Goal: Task Accomplishment & Management: Use online tool/utility

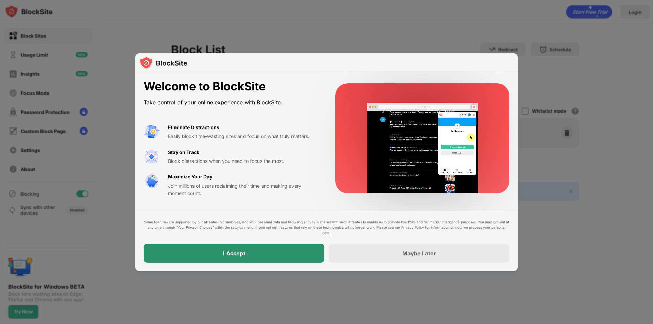
click at [244, 251] on div "I Accept" at bounding box center [234, 253] width 22 height 7
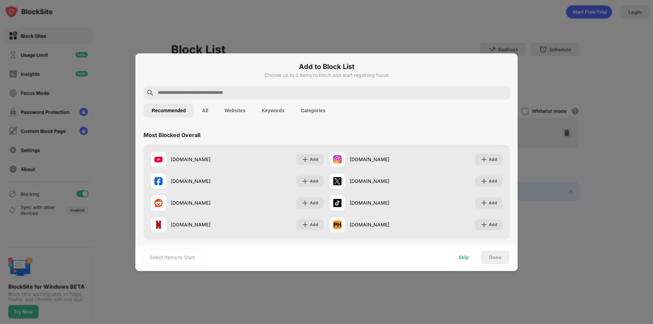
click at [461, 258] on div "Skip" at bounding box center [463, 257] width 10 height 5
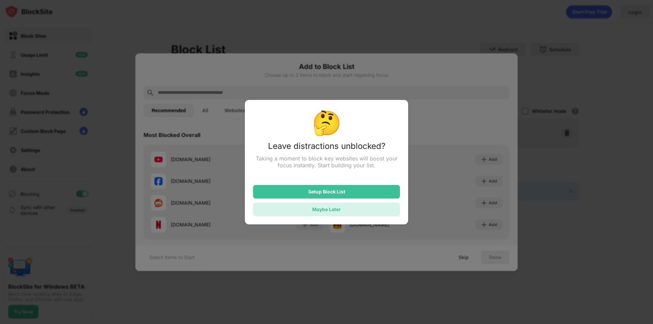
click at [316, 216] on div "Maybe Later" at bounding box center [326, 210] width 147 height 14
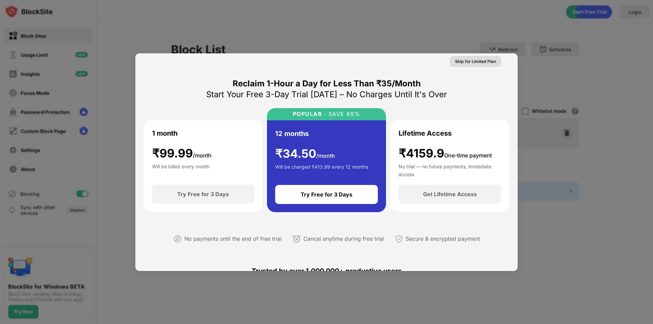
click at [470, 62] on div "Skip for Limited Plan" at bounding box center [475, 61] width 41 height 7
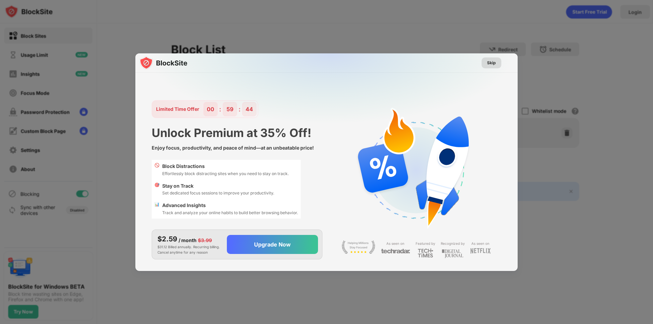
click at [492, 64] on div "Skip" at bounding box center [491, 62] width 9 height 7
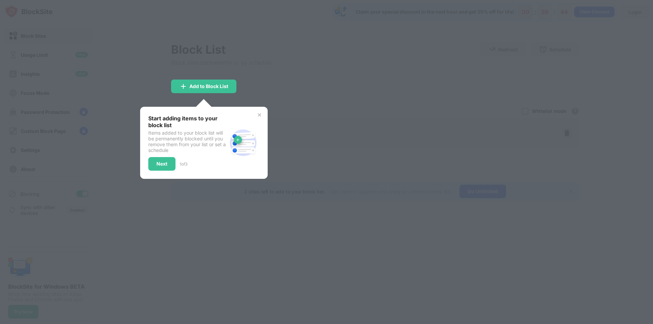
click at [169, 172] on div "Start adding items to your block list Items added to your block list will be pe…" at bounding box center [203, 143] width 127 height 72
click at [168, 166] on div "Next" at bounding box center [161, 164] width 27 height 14
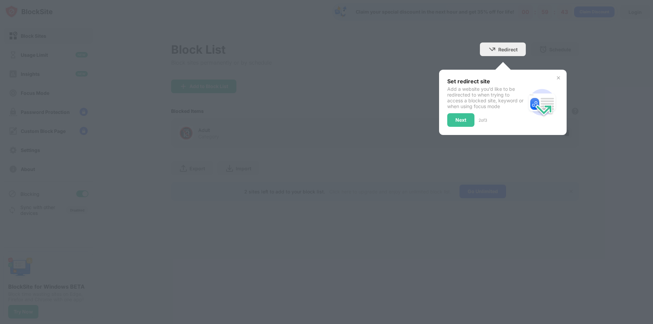
click at [168, 165] on div at bounding box center [326, 162] width 653 height 324
click at [512, 50] on div "Redirect" at bounding box center [507, 50] width 19 height 6
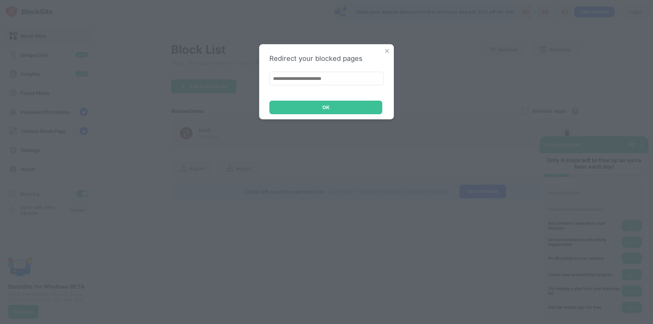
click at [283, 100] on div "Redirect your blocked pages OK" at bounding box center [326, 81] width 135 height 75
click at [382, 53] on div "Redirect your blocked pages OK" at bounding box center [326, 81] width 135 height 75
click at [384, 53] on img at bounding box center [386, 51] width 7 height 7
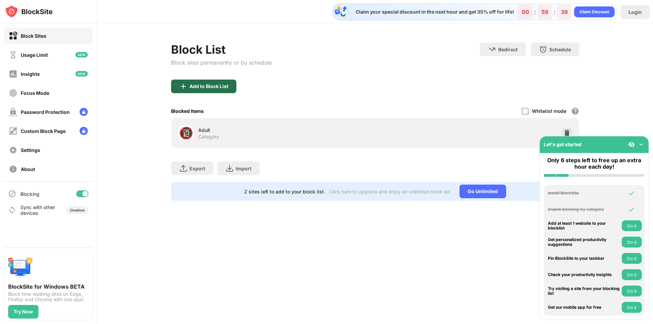
click at [191, 90] on div "Add to Block List" at bounding box center [203, 87] width 65 height 14
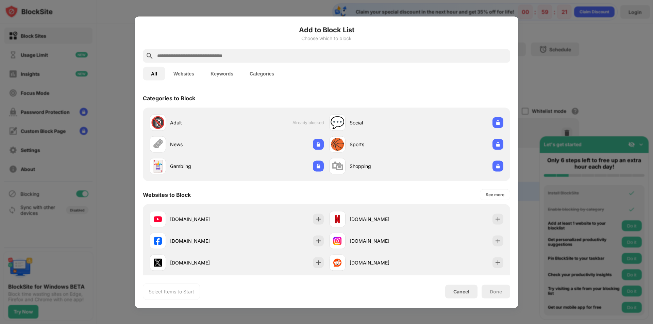
click at [212, 53] on input "text" at bounding box center [331, 56] width 351 height 8
paste input "**********"
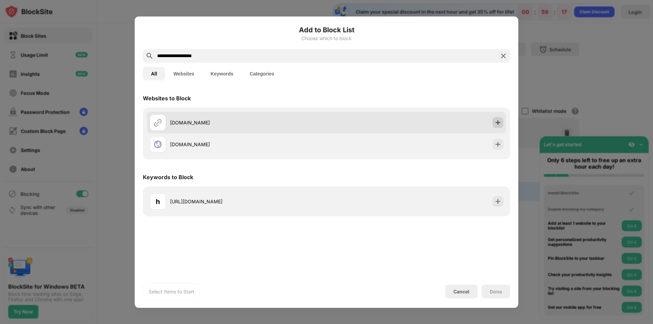
click at [497, 124] on img at bounding box center [497, 122] width 7 height 7
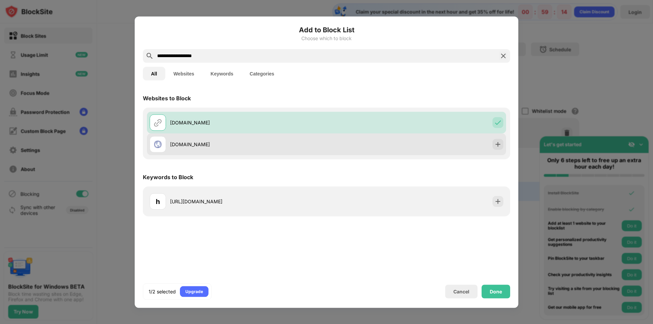
click at [503, 144] on div "chatgpt.com.ua" at bounding box center [326, 144] width 359 height 22
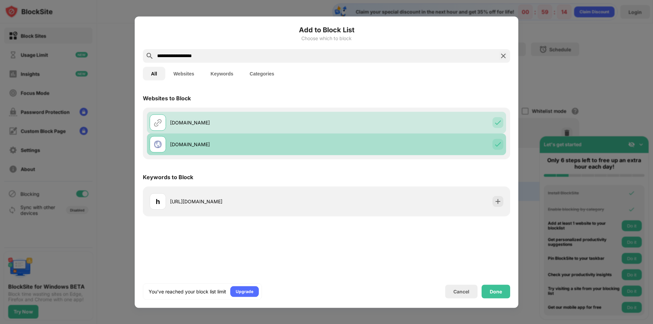
click at [499, 144] on img at bounding box center [497, 144] width 7 height 7
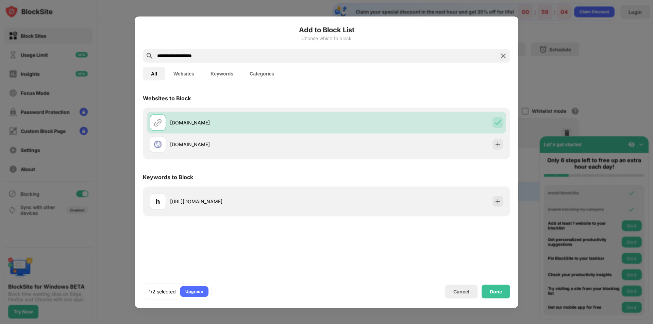
drag, startPoint x: 204, startPoint y: 54, endPoint x: 87, endPoint y: 67, distance: 118.3
click at [87, 324] on div "**********" at bounding box center [326, 324] width 653 height 0
paste input "text"
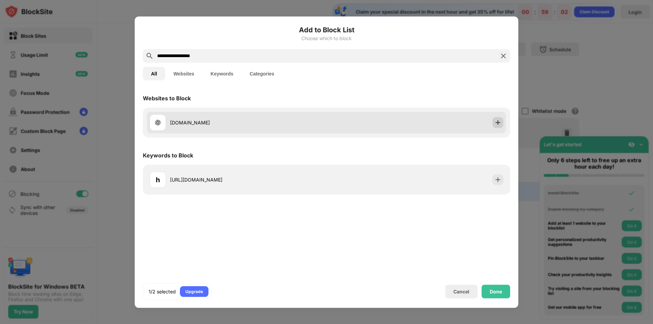
type input "**********"
click at [499, 123] on img at bounding box center [497, 122] width 7 height 7
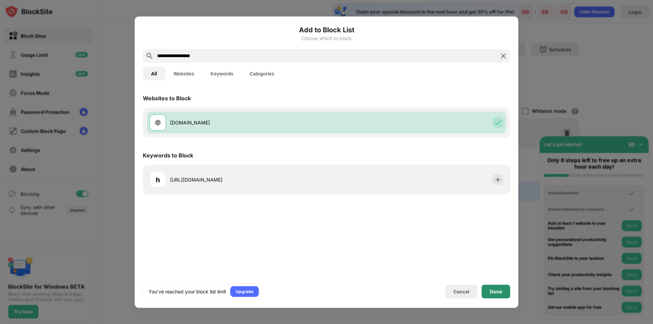
click at [498, 295] on div "Done" at bounding box center [495, 291] width 29 height 14
